Goal: Find specific page/section: Find specific page/section

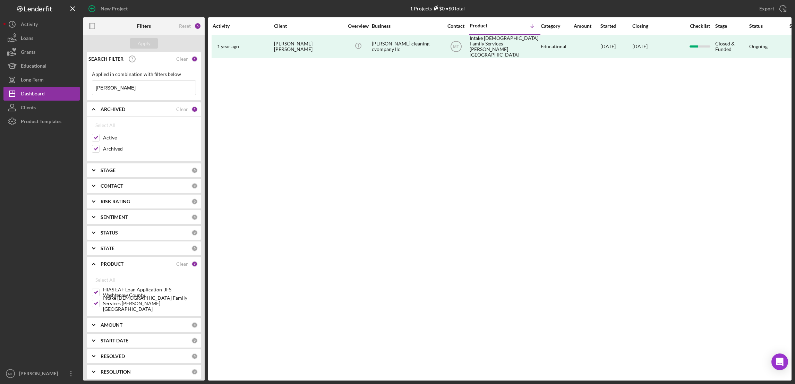
drag, startPoint x: 131, startPoint y: 90, endPoint x: 88, endPoint y: 93, distance: 43.1
click at [88, 93] on div "Applied in combination with filters below [PERSON_NAME] Icon/Menu Close" at bounding box center [144, 83] width 114 height 34
click at [35, 122] on div "Product Templates" at bounding box center [41, 122] width 41 height 16
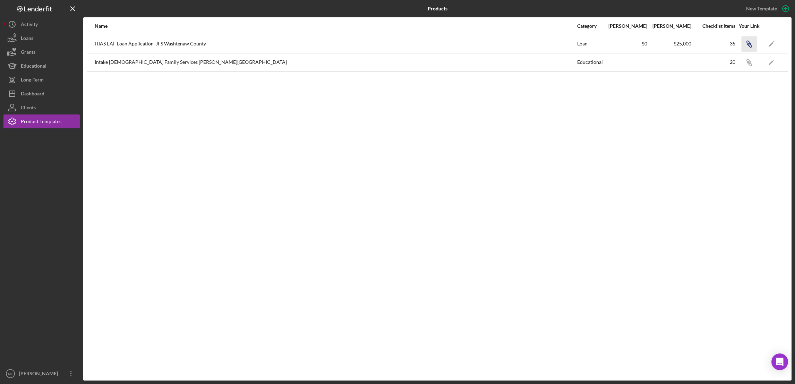
click at [752, 46] on icon "Icon/Link" at bounding box center [749, 44] width 16 height 16
click at [747, 44] on icon "button" at bounding box center [748, 43] width 4 height 4
click at [753, 45] on icon "Icon/Link" at bounding box center [749, 44] width 16 height 16
click at [38, 93] on div "Dashboard" at bounding box center [33, 95] width 24 height 16
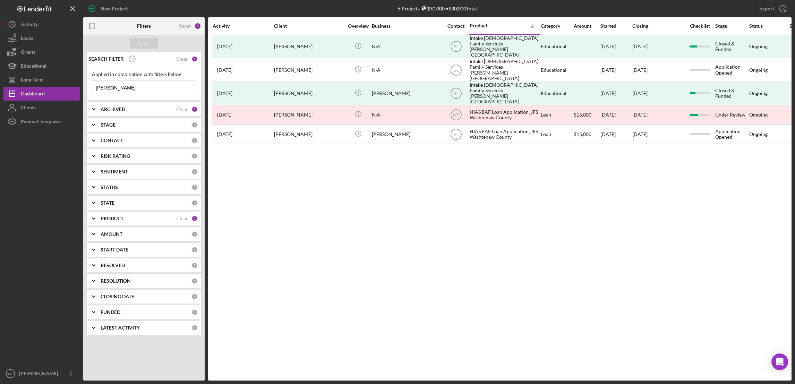
click at [124, 88] on input "Jobe" at bounding box center [143, 88] width 103 height 14
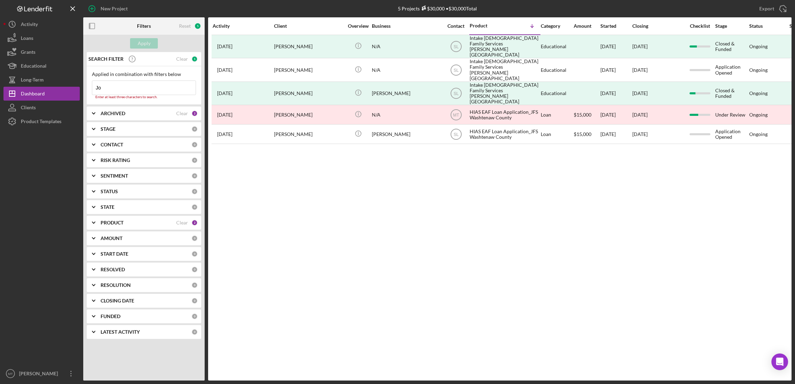
type input "J"
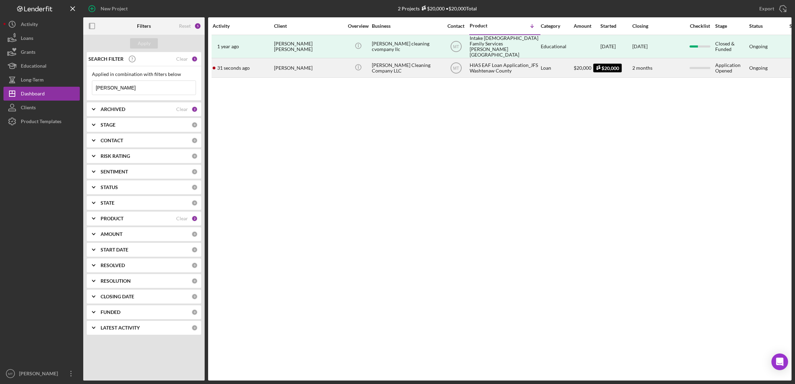
type input "[PERSON_NAME]"
click at [579, 65] on span "$20,000" at bounding box center [582, 68] width 18 height 6
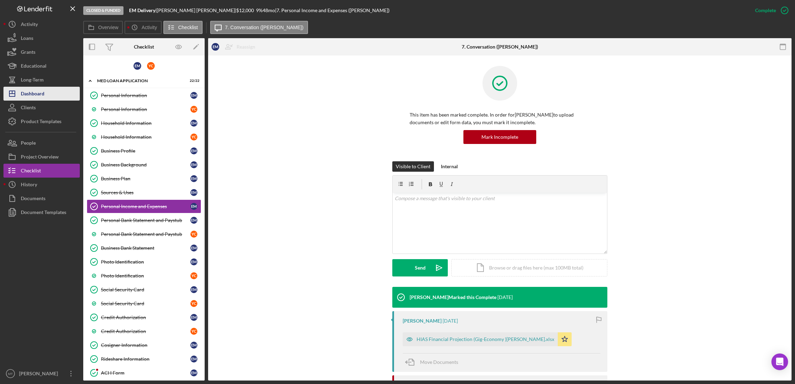
click at [36, 96] on div "Dashboard" at bounding box center [33, 95] width 24 height 16
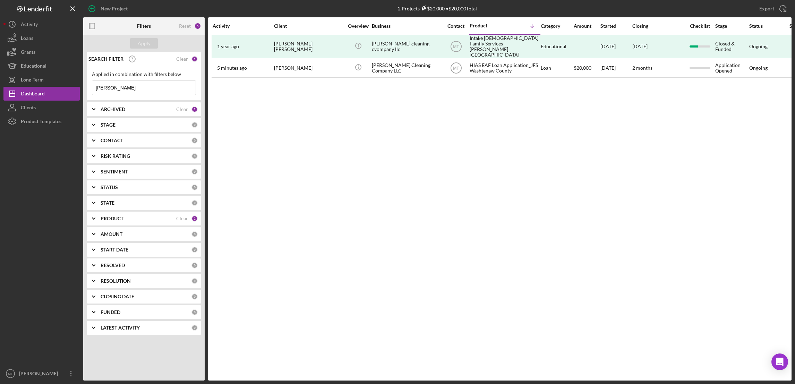
click at [123, 89] on input "[PERSON_NAME]" at bounding box center [143, 88] width 103 height 14
type input "M"
click at [32, 91] on div "Dashboard" at bounding box center [33, 95] width 24 height 16
click at [121, 87] on input at bounding box center [143, 88] width 103 height 14
type input "c"
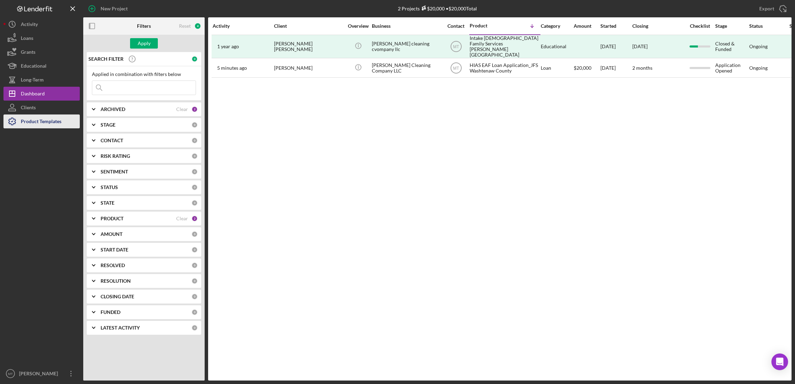
click at [43, 121] on div "Product Templates" at bounding box center [41, 122] width 41 height 16
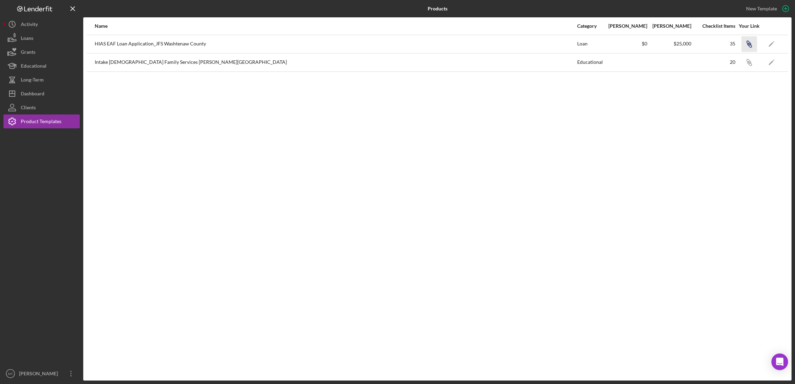
click at [746, 44] on icon "Icon/Link" at bounding box center [749, 44] width 16 height 16
